Goal: Transaction & Acquisition: Purchase product/service

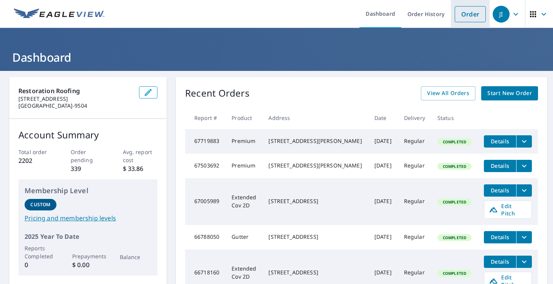
click at [475, 15] on link "Order" at bounding box center [469, 14] width 31 height 16
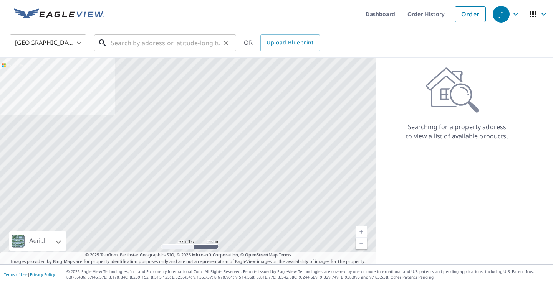
click at [173, 41] on input "text" at bounding box center [165, 42] width 109 height 21
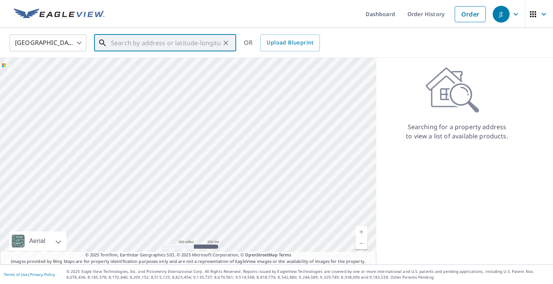
click at [191, 40] on input "text" at bounding box center [165, 42] width 109 height 21
click at [180, 64] on span "[STREET_ADDRESS]" at bounding box center [169, 65] width 121 height 9
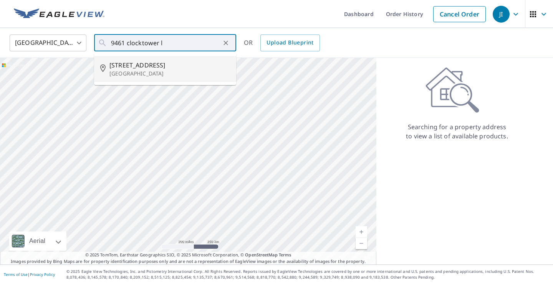
type input "[STREET_ADDRESS]"
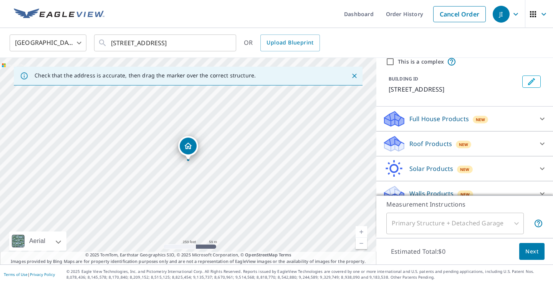
scroll to position [35, 0]
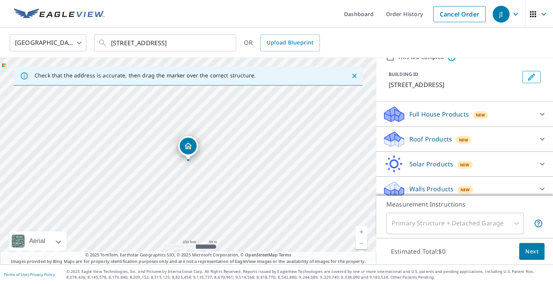
click at [540, 112] on icon at bounding box center [541, 114] width 9 height 9
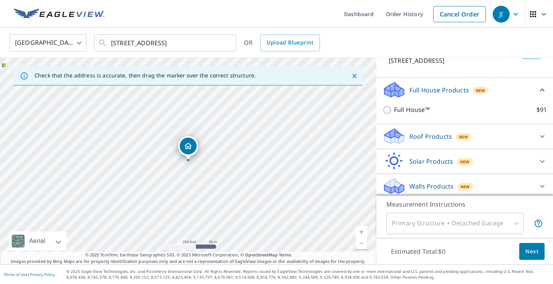
scroll to position [63, 0]
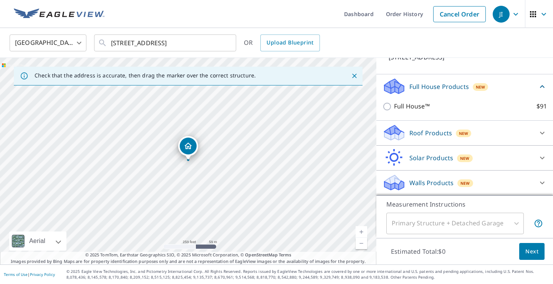
click at [541, 185] on icon at bounding box center [541, 182] width 9 height 9
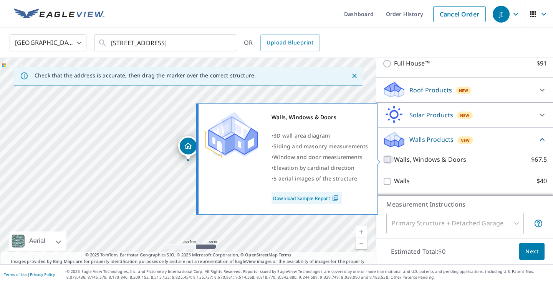
click at [388, 160] on input "Walls, Windows & Doors $67.5" at bounding box center [388, 159] width 12 height 9
checkbox input "true"
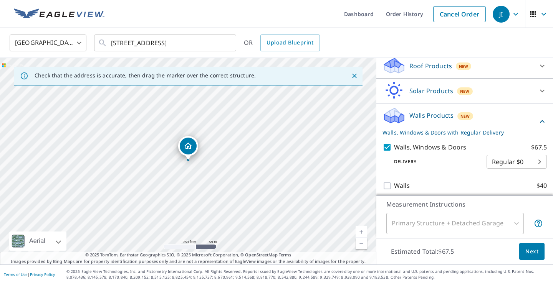
scroll to position [135, 0]
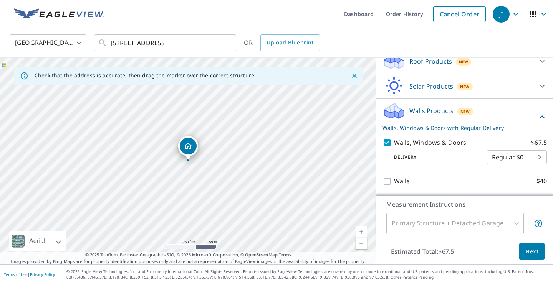
click at [532, 253] on span "Next" at bounding box center [531, 252] width 13 height 10
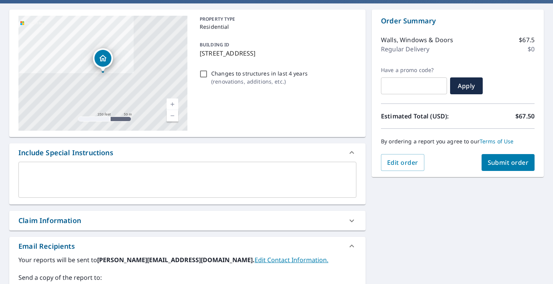
scroll to position [104, 0]
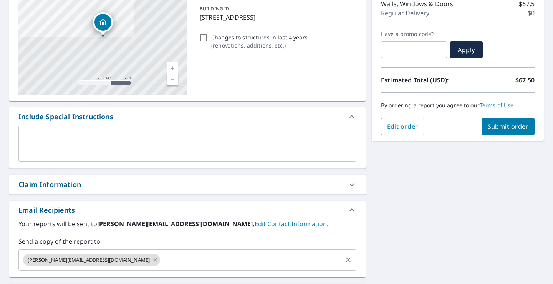
click at [205, 249] on div "[PERSON_NAME][EMAIL_ADDRESS][DOMAIN_NAME] ​" at bounding box center [187, 259] width 338 height 21
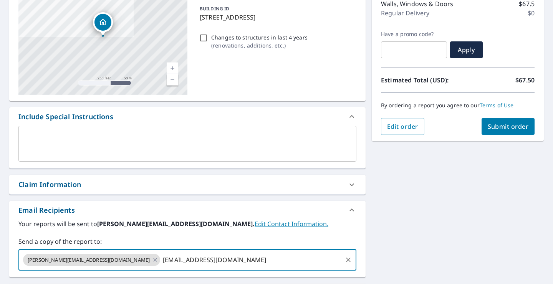
type input "[EMAIL_ADDRESS][DOMAIN_NAME]"
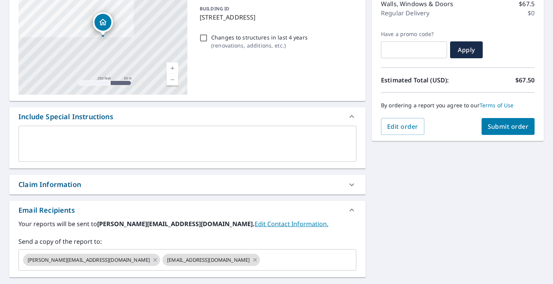
checkbox input "true"
